Goal: Transaction & Acquisition: Book appointment/travel/reservation

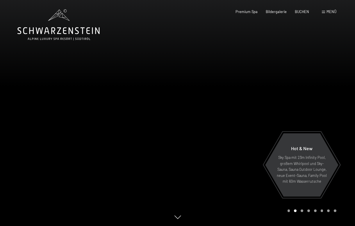
click at [332, 11] on span "Menü" at bounding box center [331, 11] width 10 height 5
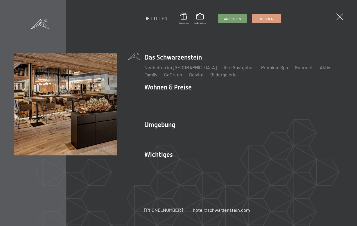
click at [155, 19] on link "IT" at bounding box center [155, 18] width 3 height 5
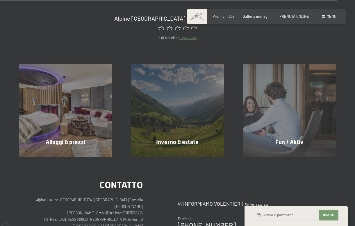
scroll to position [1981, 0]
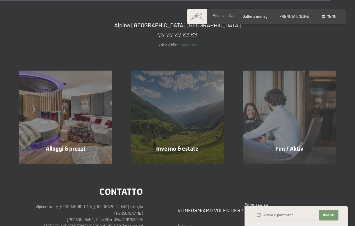
click at [220, 17] on span "Premium Spa" at bounding box center [223, 15] width 22 height 5
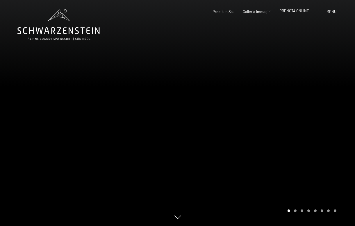
click at [297, 11] on span "PRENOTA ONLINE" at bounding box center [294, 10] width 30 height 5
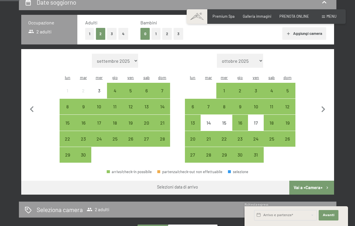
scroll to position [121, 0]
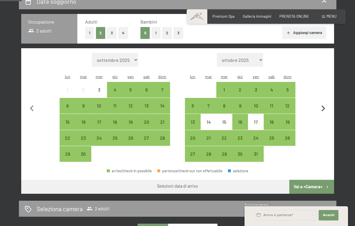
click at [322, 105] on icon "button" at bounding box center [323, 108] width 4 height 6
select select "2025-10-01"
select select "2025-11-01"
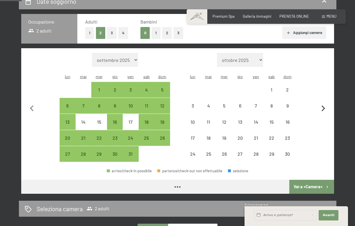
click at [322, 105] on icon "button" at bounding box center [323, 108] width 4 height 6
select select "2025-11-01"
select select "2025-12-01"
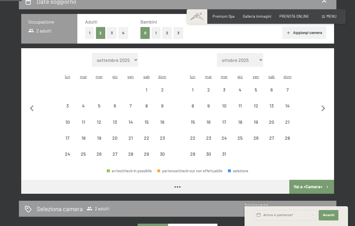
select select "2025-11-01"
select select "2025-12-01"
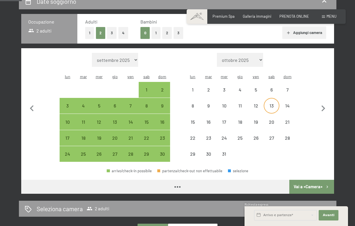
select select "2025-11-01"
select select "2025-12-01"
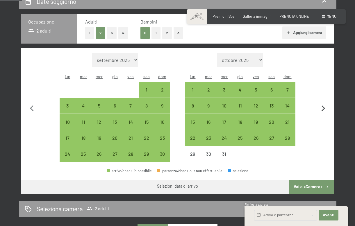
click at [325, 103] on icon "button" at bounding box center [323, 109] width 12 height 12
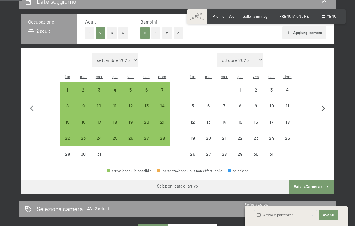
select select "2025-12-01"
select select "2026-01-01"
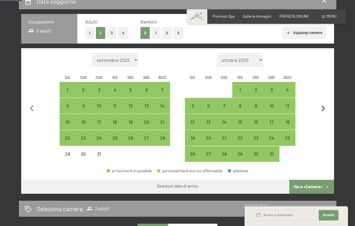
click at [325, 103] on icon "button" at bounding box center [323, 109] width 12 height 12
select select "2026-01-01"
select select "2026-02-01"
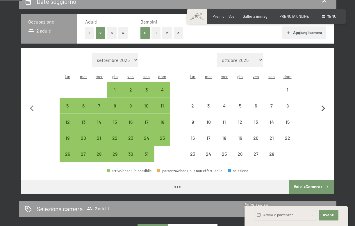
select select "2026-01-01"
select select "2026-02-01"
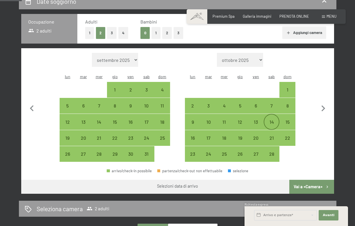
click at [272, 120] on div "14" at bounding box center [271, 127] width 15 height 15
select select "2026-01-01"
select select "2026-02-01"
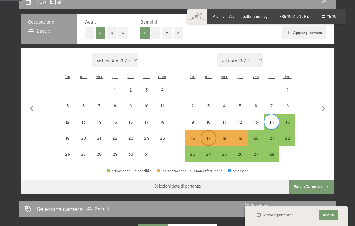
click at [207, 136] on div "17" at bounding box center [208, 143] width 15 height 15
select select "2026-01-01"
select select "2026-02-01"
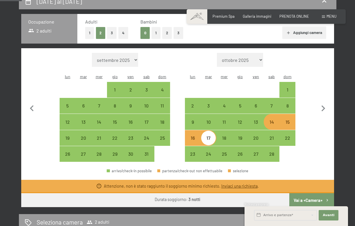
click at [270, 120] on div "14" at bounding box center [271, 127] width 15 height 15
select select "2026-01-01"
select select "2026-02-01"
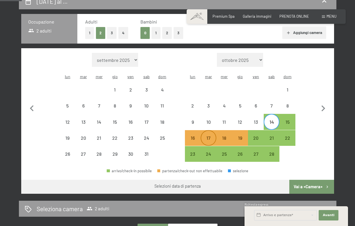
click at [210, 136] on div "17" at bounding box center [208, 143] width 15 height 15
select select "2026-01-01"
select select "2026-02-01"
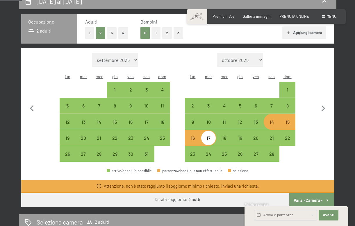
click at [271, 120] on div "14" at bounding box center [271, 127] width 15 height 15
select select "2026-01-01"
select select "2026-02-01"
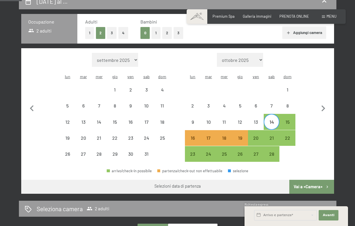
click at [165, 31] on button "2" at bounding box center [167, 33] width 10 height 12
select select "2026-01-01"
select select "2026-02-01"
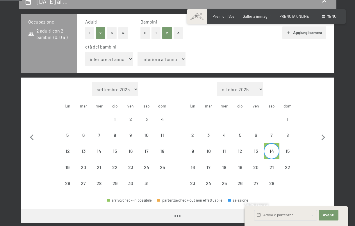
select select "2026-01-01"
select select "2026-02-01"
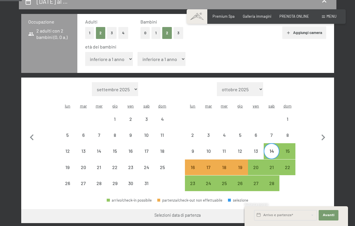
select select "7"
select select "2026-01-01"
select select "2026-02-01"
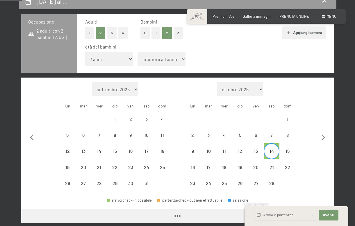
select select "2026-01-01"
select select "2026-02-01"
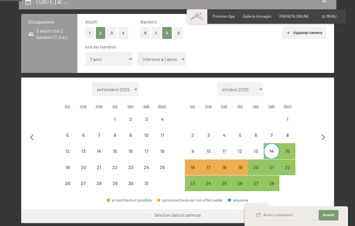
select select "4"
select select "2026-01-01"
select select "2026-02-01"
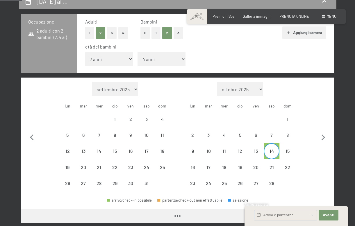
select select "2026-01-01"
select select "2026-02-01"
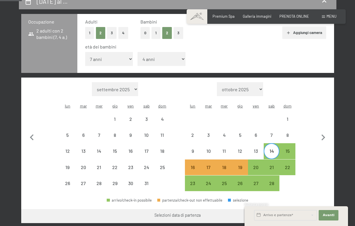
click at [270, 149] on div "14" at bounding box center [271, 156] width 15 height 15
select select "2026-01-01"
select select "2026-02-01"
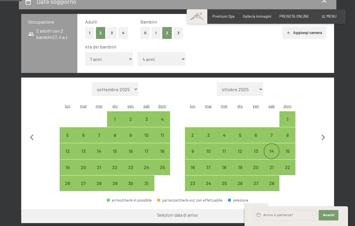
click at [275, 149] on div "14" at bounding box center [271, 156] width 15 height 15
select select "2026-01-01"
select select "2026-02-01"
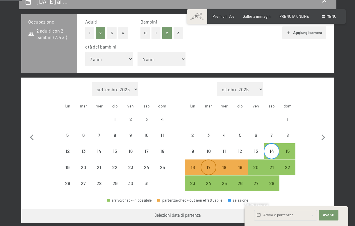
click at [209, 165] on div "17" at bounding box center [208, 172] width 15 height 15
select select "2026-01-01"
select select "2026-02-01"
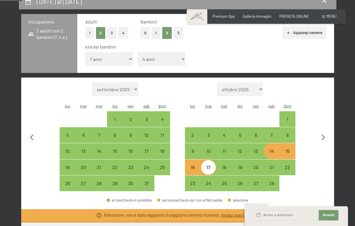
click at [278, 149] on div "14" at bounding box center [271, 156] width 15 height 15
select select "2026-01-01"
select select "2026-02-01"
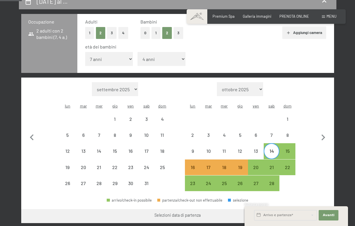
click at [303, 209] on button "Vai a «Camera»" at bounding box center [311, 216] width 44 height 14
select select "2026-01-01"
select select "2026-02-01"
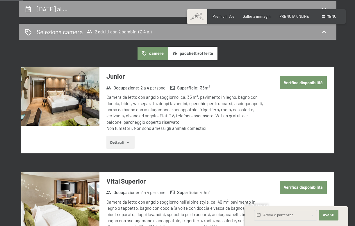
scroll to position [115, 0]
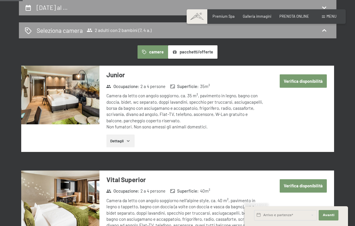
click at [56, 88] on img at bounding box center [60, 95] width 78 height 59
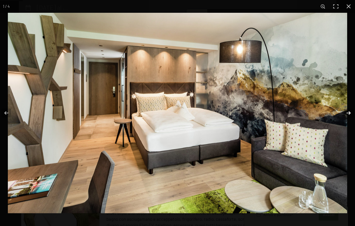
click at [349, 111] on button "button" at bounding box center [344, 113] width 20 height 29
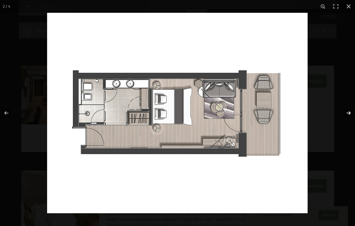
click at [348, 114] on button "button" at bounding box center [344, 113] width 20 height 29
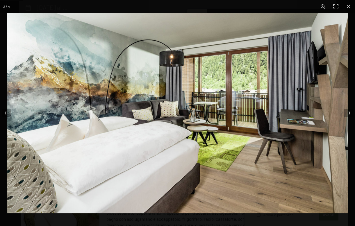
click at [348, 114] on button "button" at bounding box center [344, 113] width 20 height 29
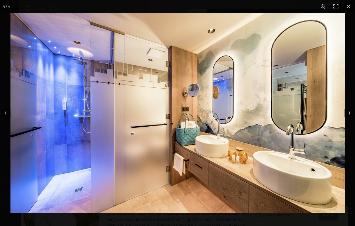
click at [348, 114] on button "button" at bounding box center [344, 113] width 20 height 29
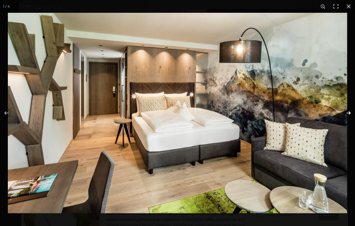
click at [348, 114] on button "button" at bounding box center [344, 113] width 20 height 29
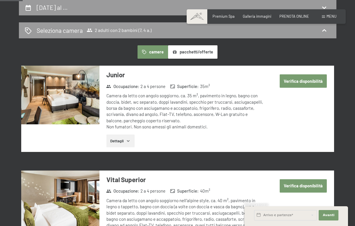
click at [0, 0] on button "button" at bounding box center [0, 0] width 0 height 0
click at [128, 137] on button "Dettagli" at bounding box center [120, 141] width 28 height 13
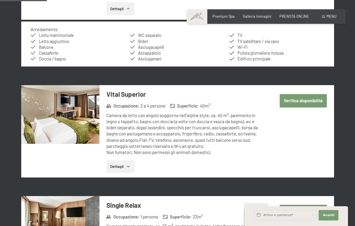
scroll to position [249, 0]
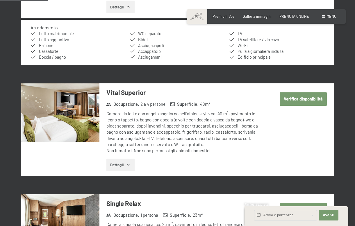
click at [118, 160] on button "Dettagli" at bounding box center [120, 165] width 28 height 13
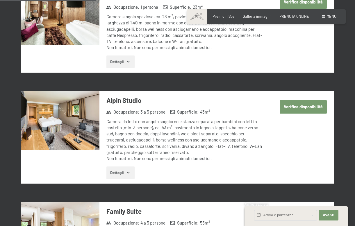
scroll to position [515, 0]
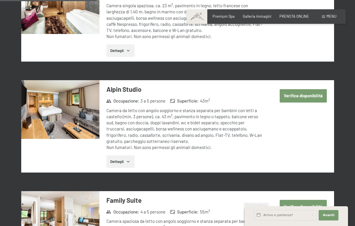
click at [116, 158] on button "Dettagli" at bounding box center [120, 161] width 28 height 13
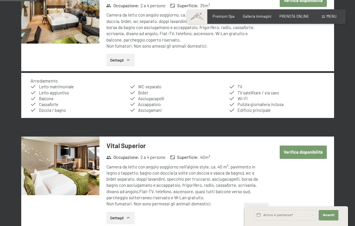
scroll to position [184, 0]
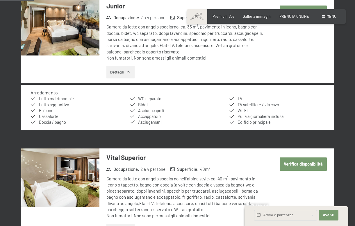
click at [119, 68] on button "Dettagli" at bounding box center [120, 72] width 28 height 13
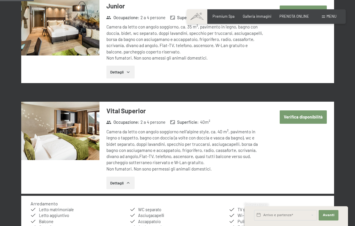
click at [119, 68] on button "Dettagli" at bounding box center [120, 72] width 28 height 13
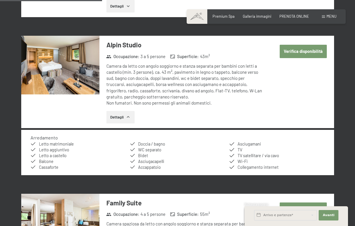
scroll to position [566, 0]
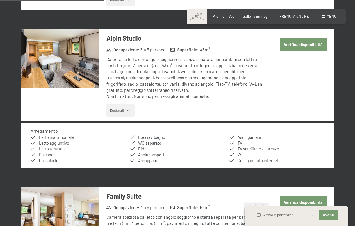
click at [77, 58] on img at bounding box center [60, 58] width 78 height 59
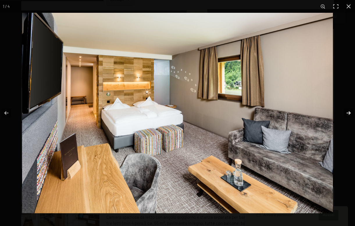
click at [350, 112] on button "button" at bounding box center [344, 113] width 20 height 29
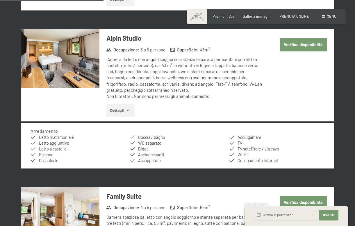
click at [0, 0] on button "button" at bounding box center [0, 0] width 0 height 0
click at [316, 40] on button "Verifica disponibilità" at bounding box center [303, 44] width 47 height 13
select select "7"
select select "4"
select select "2026-01-01"
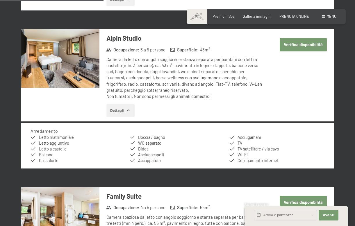
select select "2026-02-01"
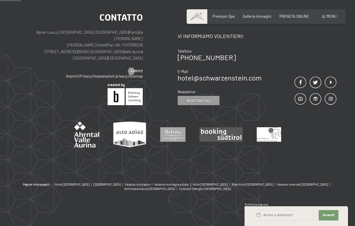
scroll to position [114, 0]
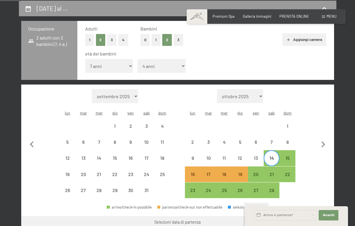
click at [317, 216] on button "Vai a «Camera»" at bounding box center [311, 223] width 44 height 14
select select "2026-01-01"
select select "2026-02-01"
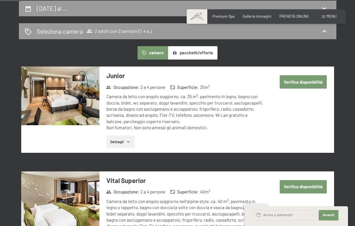
click at [304, 83] on button "Verifica disponibilità" at bounding box center [303, 81] width 47 height 13
select select "7"
select select "4"
select select "2026-01-01"
select select "2026-02-01"
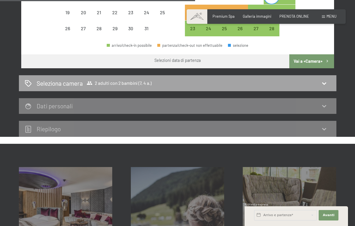
scroll to position [287, 0]
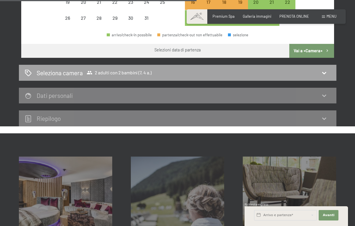
click at [324, 69] on icon at bounding box center [324, 72] width 7 height 7
select select "2026-01-01"
select select "2026-02-01"
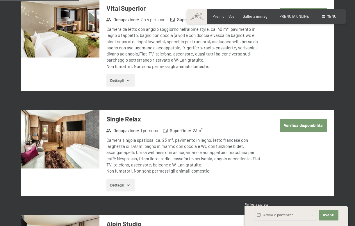
scroll to position [114, 0]
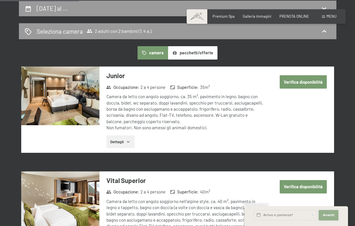
click at [324, 216] on span "Avanti" at bounding box center [329, 215] width 12 height 5
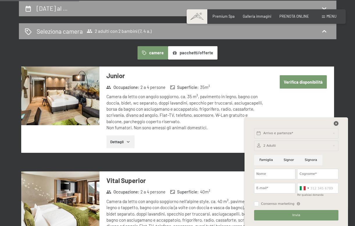
click at [336, 121] on icon at bounding box center [336, 123] width 5 height 5
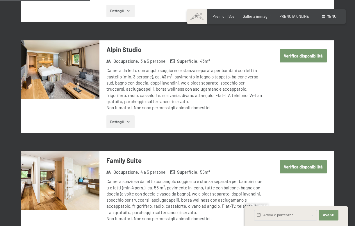
scroll to position [464, 0]
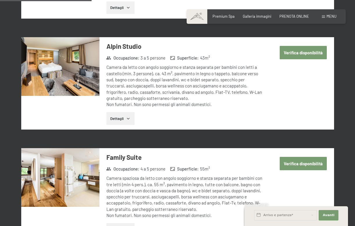
click at [302, 48] on button "Verifica disponibilità" at bounding box center [303, 52] width 47 height 13
select select "7"
select select "4"
select select "2026-01-01"
select select "2026-02-01"
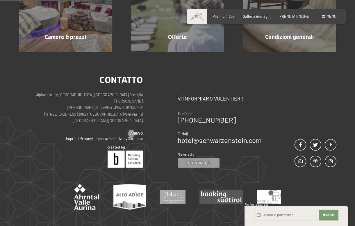
scroll to position [114, 0]
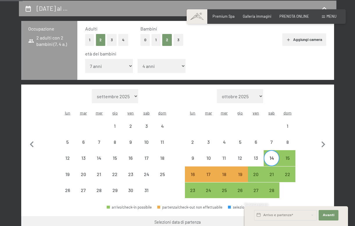
click at [270, 156] on div "14" at bounding box center [271, 163] width 15 height 15
select select "2026-01-01"
select select "2026-02-01"
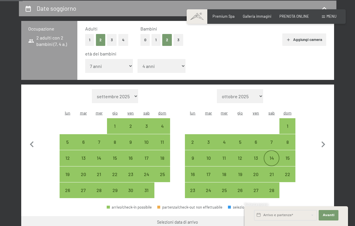
click at [270, 156] on div "14" at bounding box center [271, 163] width 15 height 15
select select "2026-01-01"
select select "2026-02-01"
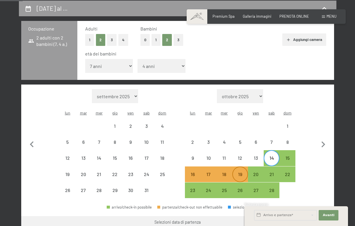
click at [241, 172] on div "19" at bounding box center [240, 179] width 15 height 15
select select "2026-01-01"
select select "2026-02-01"
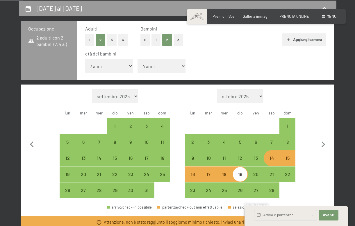
click at [275, 156] on div "14" at bounding box center [271, 163] width 15 height 15
select select "2026-01-01"
select select "2026-02-01"
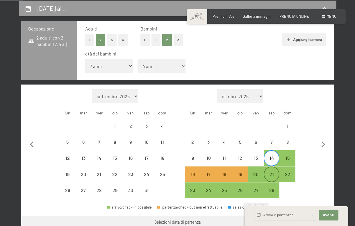
click at [272, 172] on div "21" at bounding box center [271, 179] width 15 height 15
select select "2026-01-01"
select select "2026-02-01"
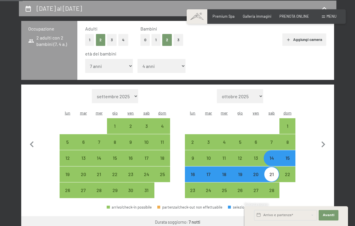
click at [295, 203] on div "Richiesta express" at bounding box center [295, 205] width 103 height 5
click at [306, 204] on div "Richiesta express" at bounding box center [295, 205] width 103 height 5
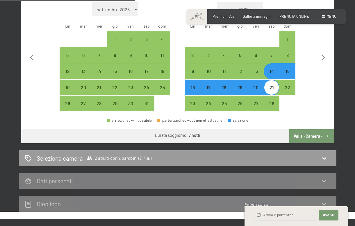
scroll to position [203, 0]
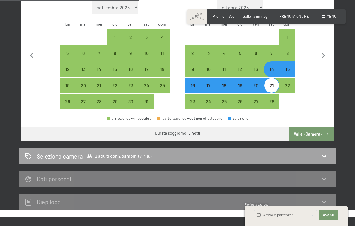
click at [327, 153] on icon at bounding box center [324, 156] width 7 height 7
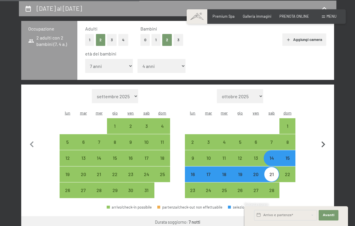
select select "2026-01-01"
select select "2026-02-01"
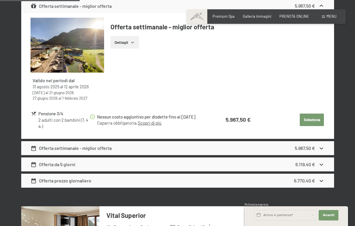
scroll to position [269, 0]
